Goal: Transaction & Acquisition: Purchase product/service

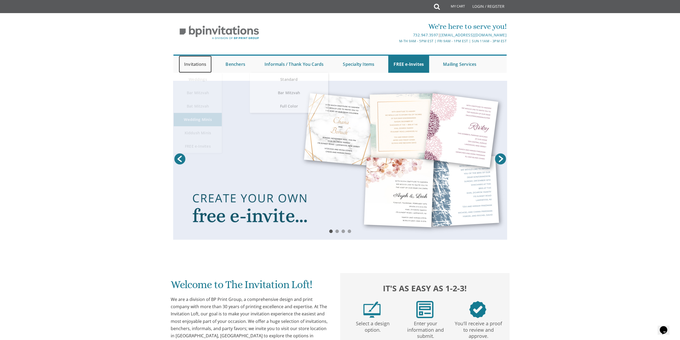
click at [188, 65] on link "Invitations" at bounding box center [195, 64] width 33 height 17
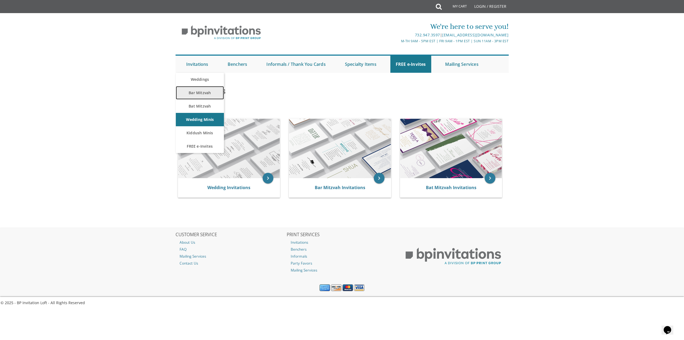
click at [202, 91] on link "Bar Mitzvah" at bounding box center [200, 92] width 48 height 13
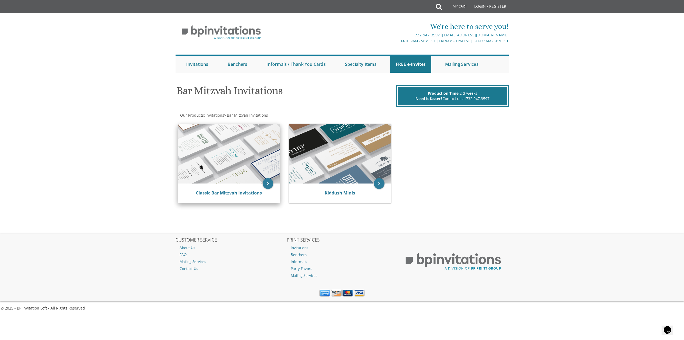
click at [249, 181] on img at bounding box center [229, 153] width 102 height 59
click at [219, 190] on link "Classic Bar Mitzvah Invitations" at bounding box center [229, 193] width 66 height 6
click at [351, 166] on img at bounding box center [340, 153] width 102 height 59
drag, startPoint x: 204, startPoint y: 188, endPoint x: 238, endPoint y: 188, distance: 34.2
click at [209, 189] on div "Classic Bar Mitzvah Invitations" at bounding box center [229, 192] width 102 height 19
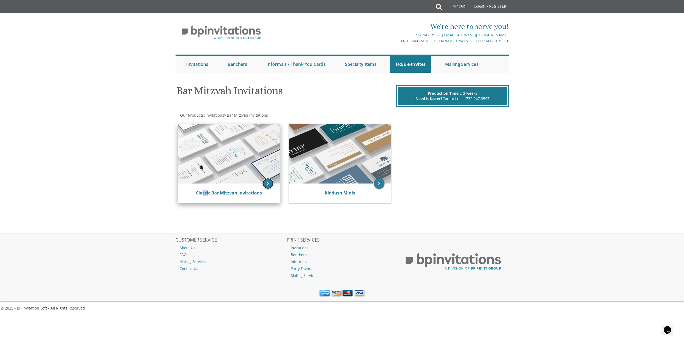
click at [267, 184] on icon "keyboard_arrow_right" at bounding box center [268, 183] width 11 height 11
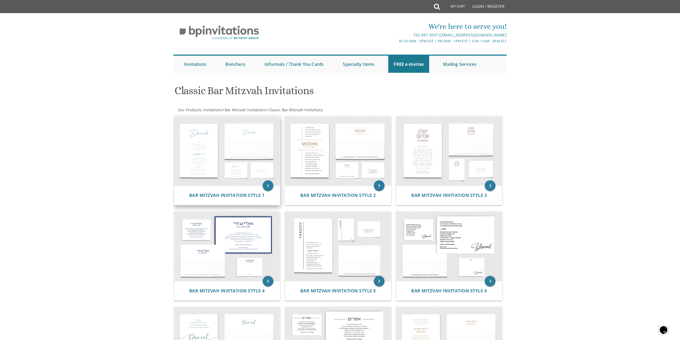
click at [201, 169] on img at bounding box center [227, 150] width 106 height 69
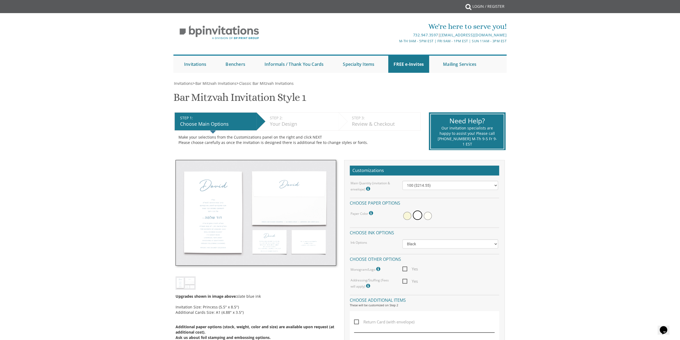
click at [237, 245] on img at bounding box center [256, 213] width 161 height 106
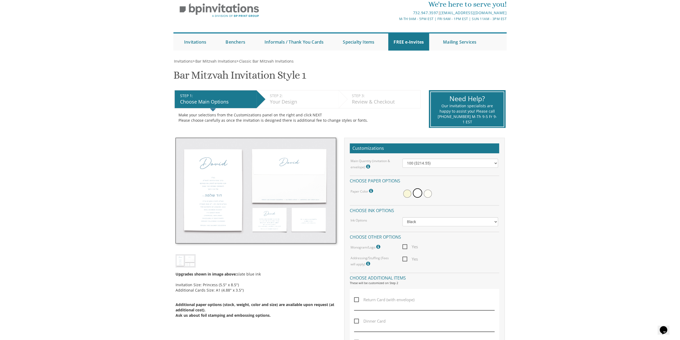
scroll to position [80, 0]
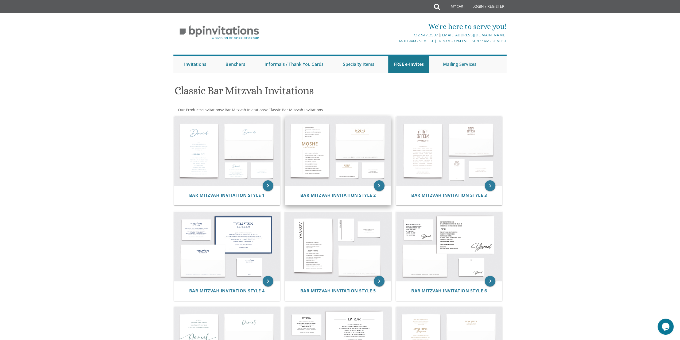
click at [312, 160] on img at bounding box center [338, 150] width 106 height 69
click at [411, 171] on img at bounding box center [449, 150] width 106 height 69
